Goal: Task Accomplishment & Management: Complete application form

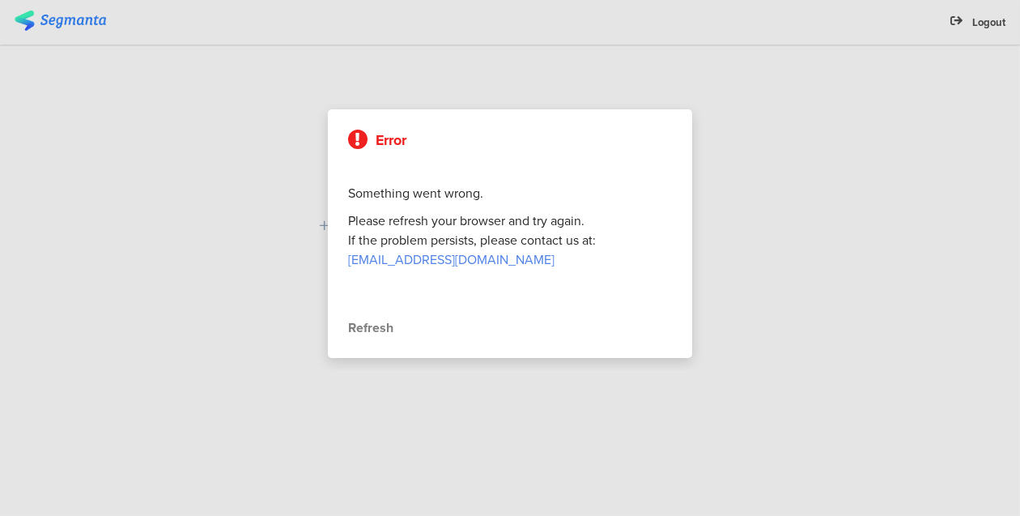
click at [380, 330] on div "Refresh" at bounding box center [510, 327] width 324 height 19
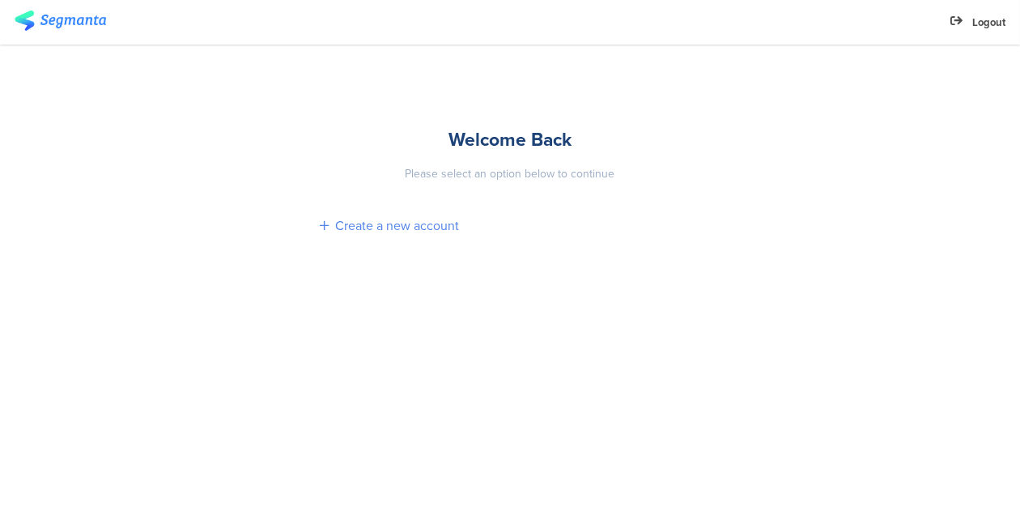
click at [322, 222] on icon at bounding box center [324, 225] width 9 height 12
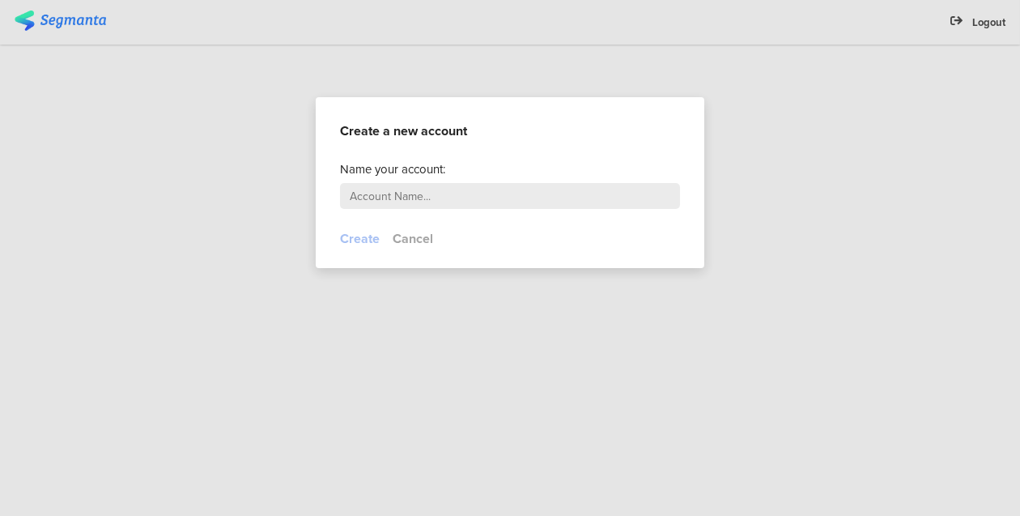
click at [788, 153] on div at bounding box center [510, 258] width 1020 height 516
click at [540, 194] on input "text" at bounding box center [510, 196] width 340 height 26
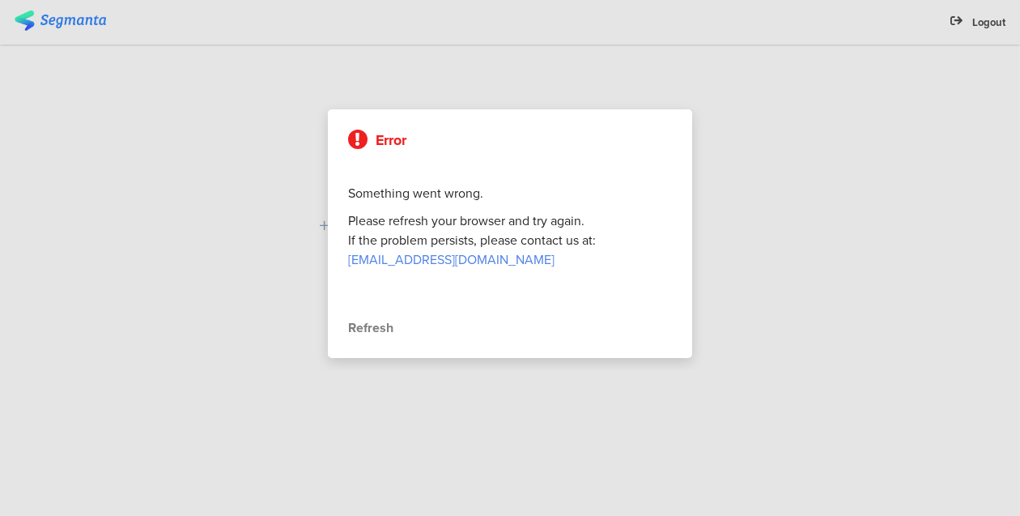
click at [393, 334] on div "Refresh" at bounding box center [510, 327] width 324 height 19
